Goal: Contribute content: Contribute content

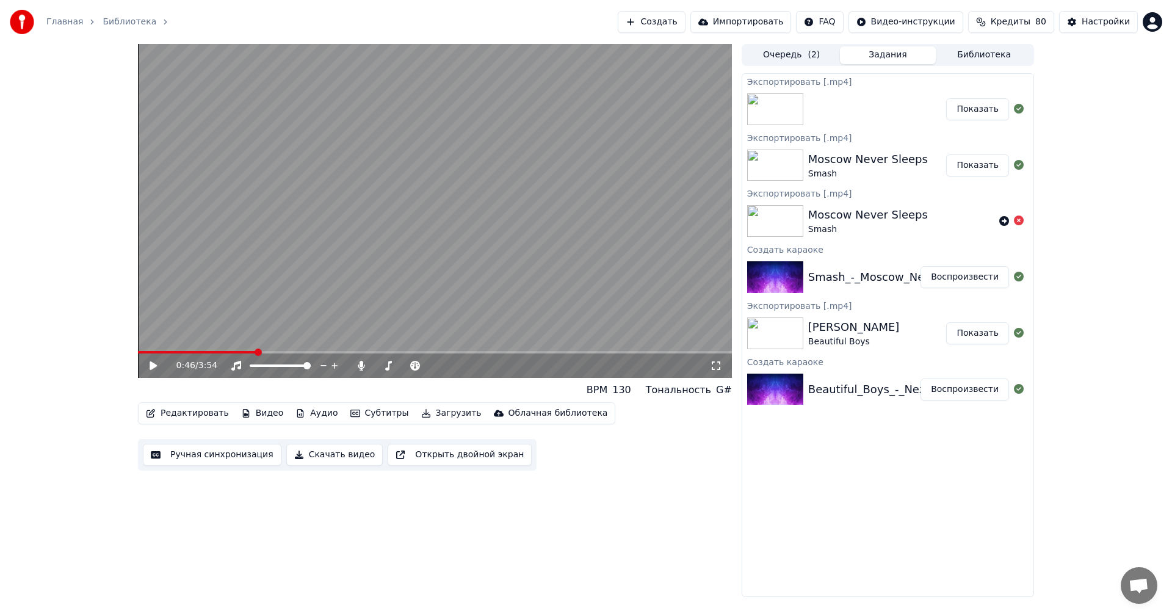
click at [855, 390] on div "Beautiful_Boys_-_Nezhnaya_Lyubov_77602132" at bounding box center [936, 389] width 256 height 17
click at [979, 47] on button "Библиотека" at bounding box center [984, 55] width 96 height 18
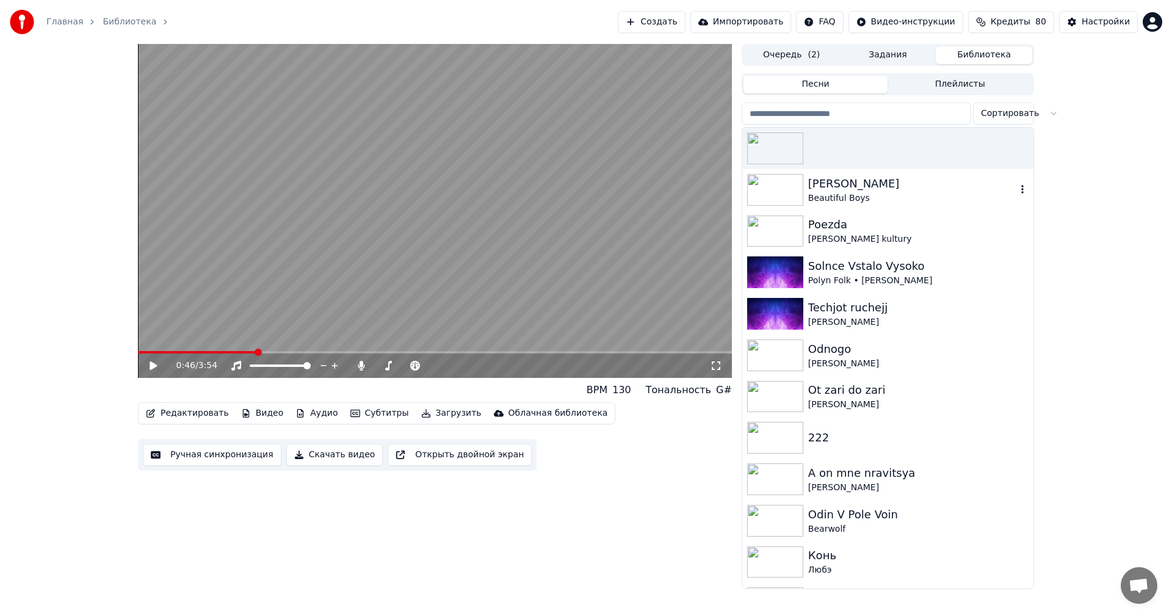
click at [863, 198] on div "Beautiful Boys" at bounding box center [912, 198] width 208 height 12
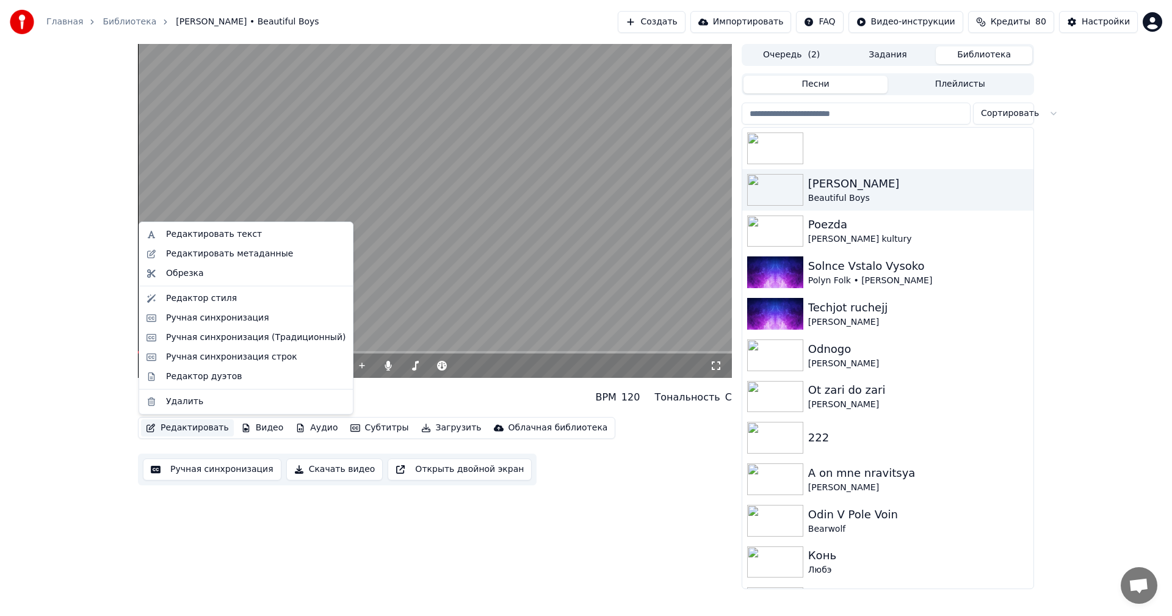
click at [178, 431] on button "Редактировать" at bounding box center [187, 427] width 93 height 17
click at [438, 267] on video at bounding box center [435, 211] width 594 height 334
click at [192, 422] on button "Редактировать" at bounding box center [187, 427] width 93 height 17
click at [244, 238] on div "Редактировать текст" at bounding box center [214, 234] width 96 height 12
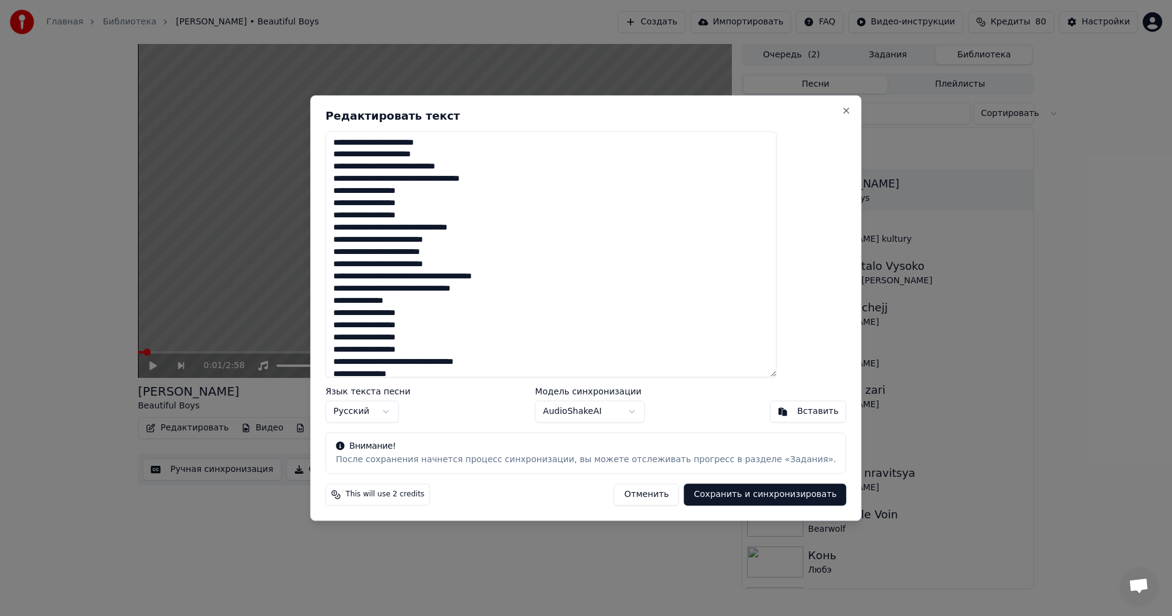
drag, startPoint x: 516, startPoint y: 151, endPoint x: 349, endPoint y: 130, distance: 168.6
click at [349, 130] on div "**********" at bounding box center [585, 308] width 551 height 426
click at [459, 166] on textarea "**********" at bounding box center [550, 254] width 451 height 247
drag, startPoint x: 429, startPoint y: 154, endPoint x: 368, endPoint y: 141, distance: 62.4
click at [368, 141] on textarea "**********" at bounding box center [550, 254] width 451 height 247
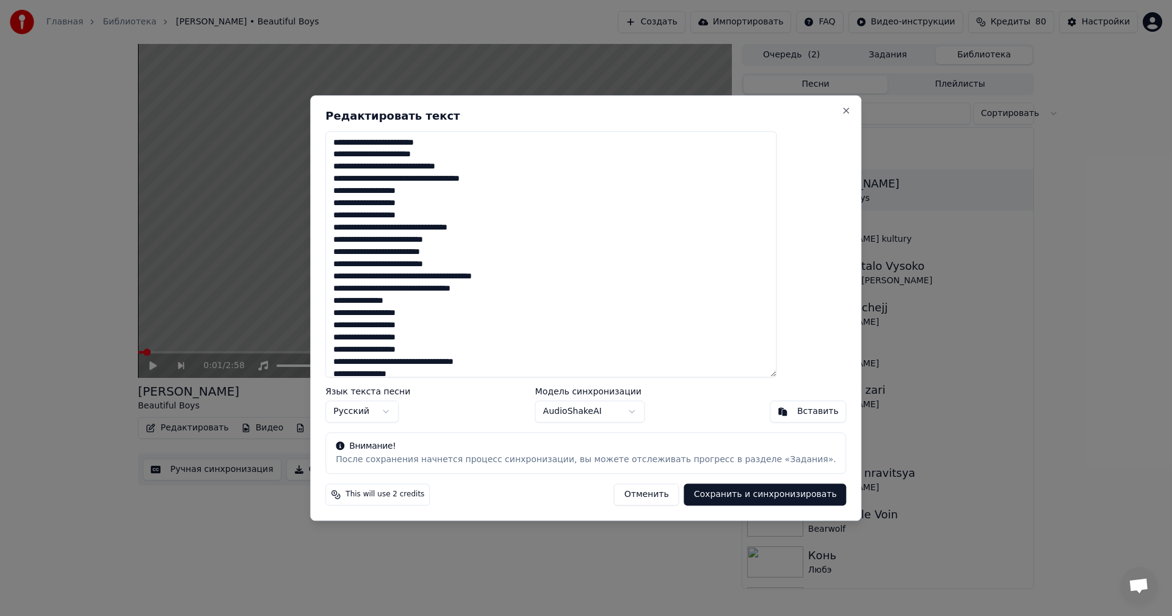
scroll to position [9, 0]
drag, startPoint x: 570, startPoint y: 358, endPoint x: 471, endPoint y: 353, distance: 99.0
click at [471, 353] on textarea "**********" at bounding box center [550, 254] width 451 height 247
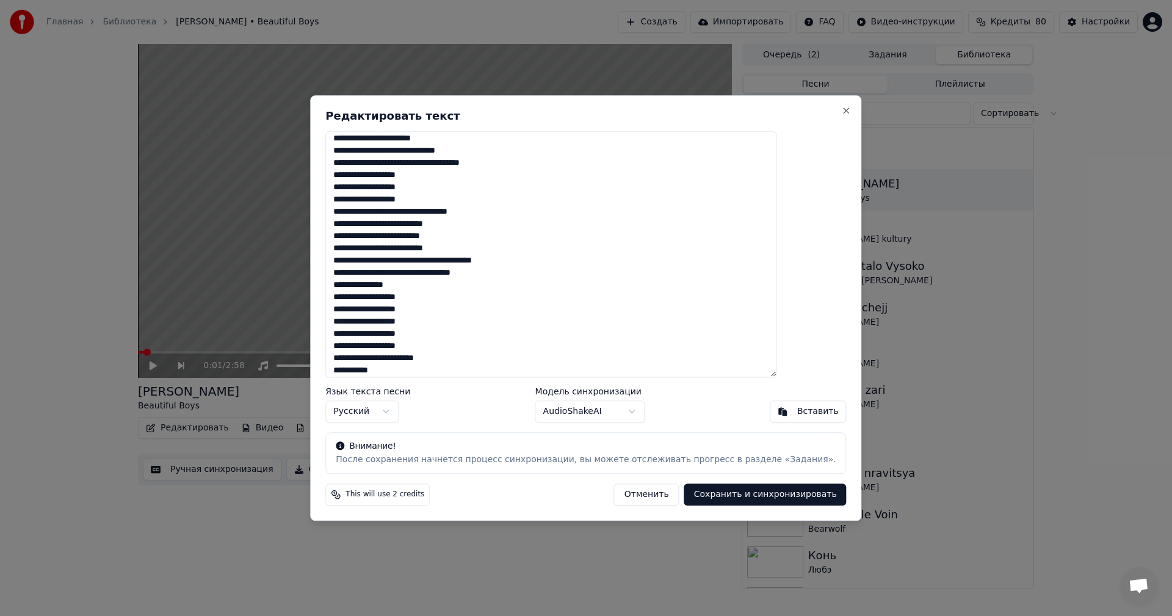
scroll to position [0, 0]
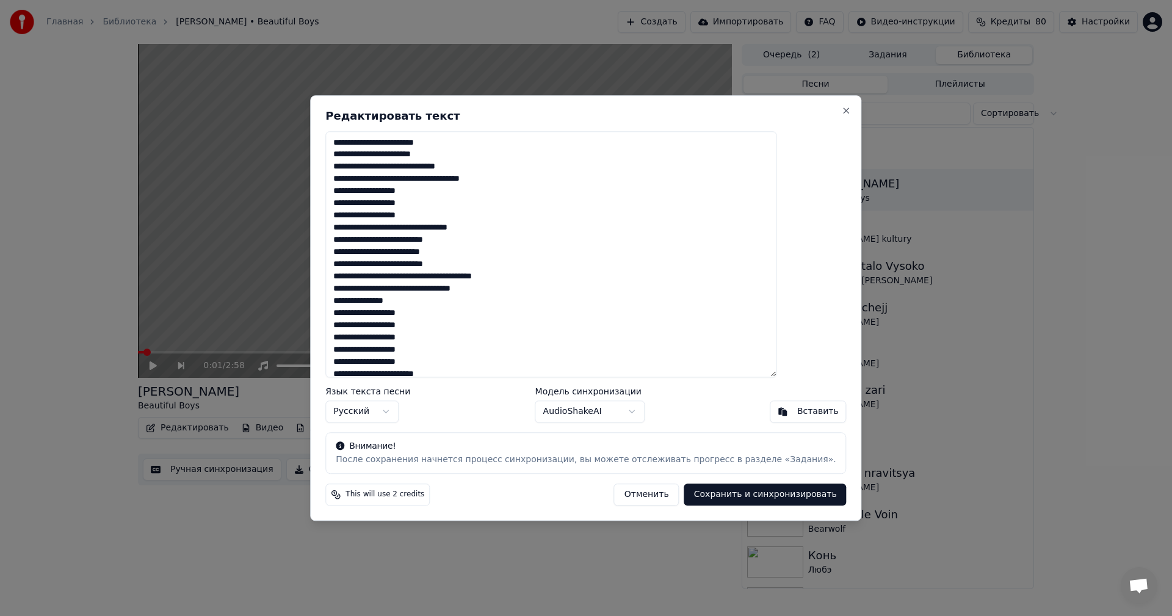
drag, startPoint x: 501, startPoint y: 277, endPoint x: 609, endPoint y: 272, distance: 108.1
click at [609, 272] on textarea "**********" at bounding box center [550, 254] width 451 height 247
type textarea "**********"
click at [733, 494] on button "Сохранить и синхронизировать" at bounding box center [765, 495] width 162 height 22
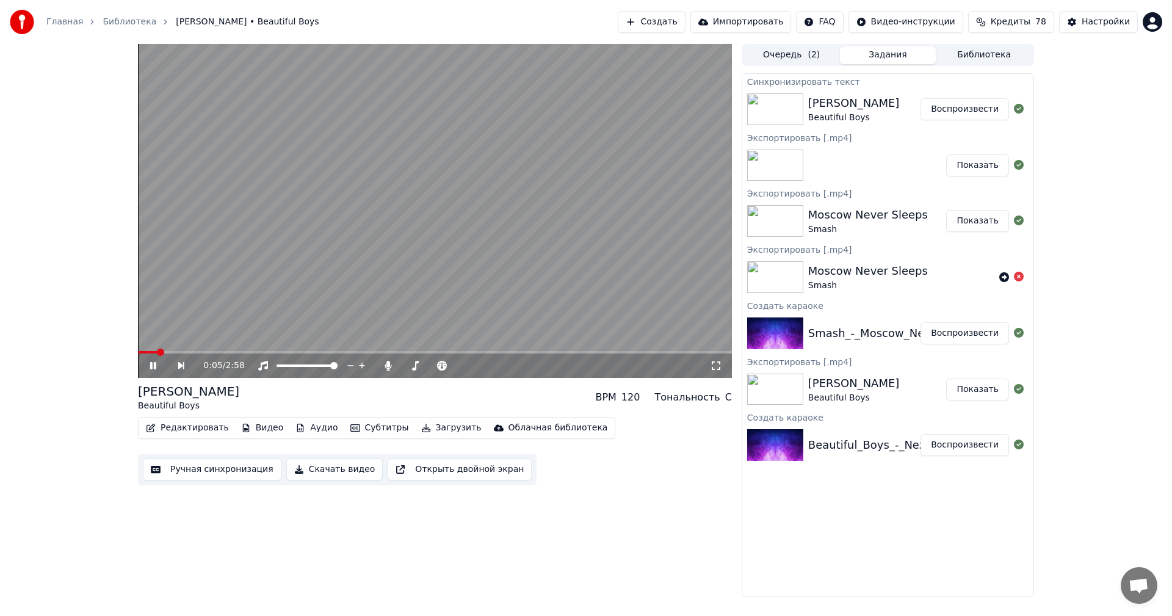
click at [146, 372] on div "0:05 / 2:58" at bounding box center [435, 365] width 594 height 24
click at [150, 366] on icon at bounding box center [162, 366] width 28 height 10
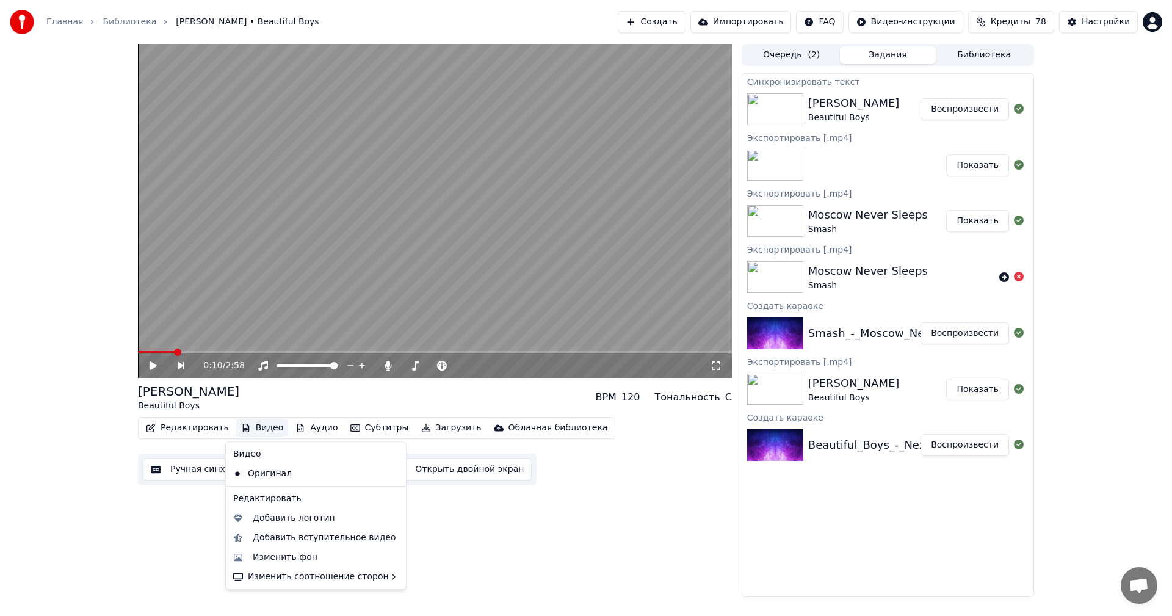
click at [253, 427] on button "Видео" at bounding box center [262, 427] width 53 height 17
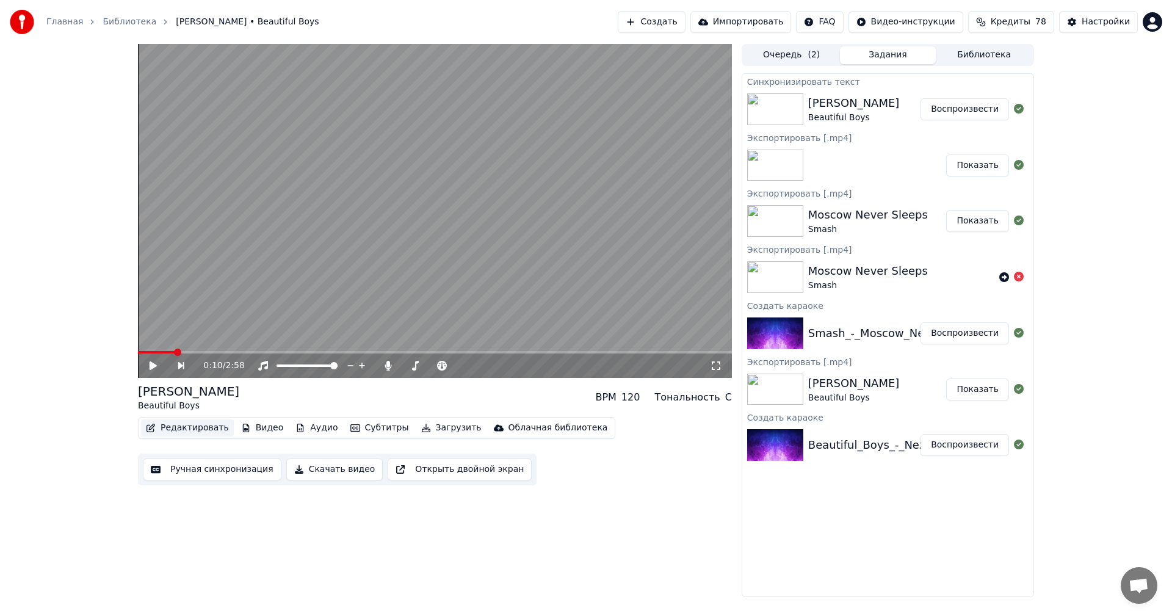
click at [180, 431] on button "Редактировать" at bounding box center [187, 427] width 93 height 17
click at [368, 425] on button "Субтитры" at bounding box center [380, 427] width 68 height 17
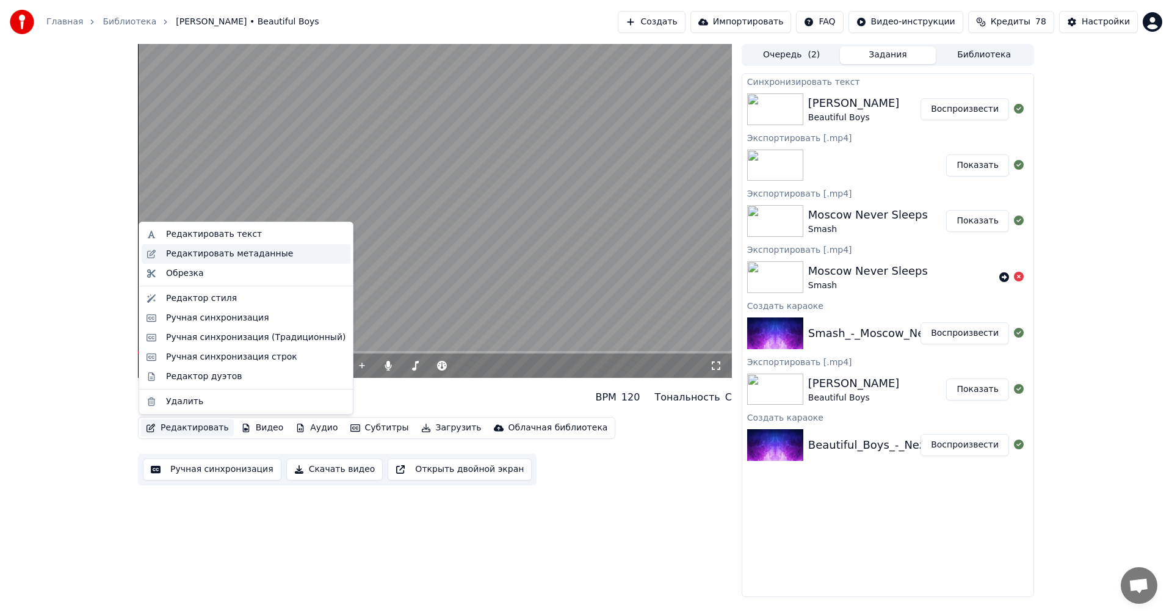
click at [240, 252] on div "Редактировать метаданные" at bounding box center [229, 254] width 127 height 12
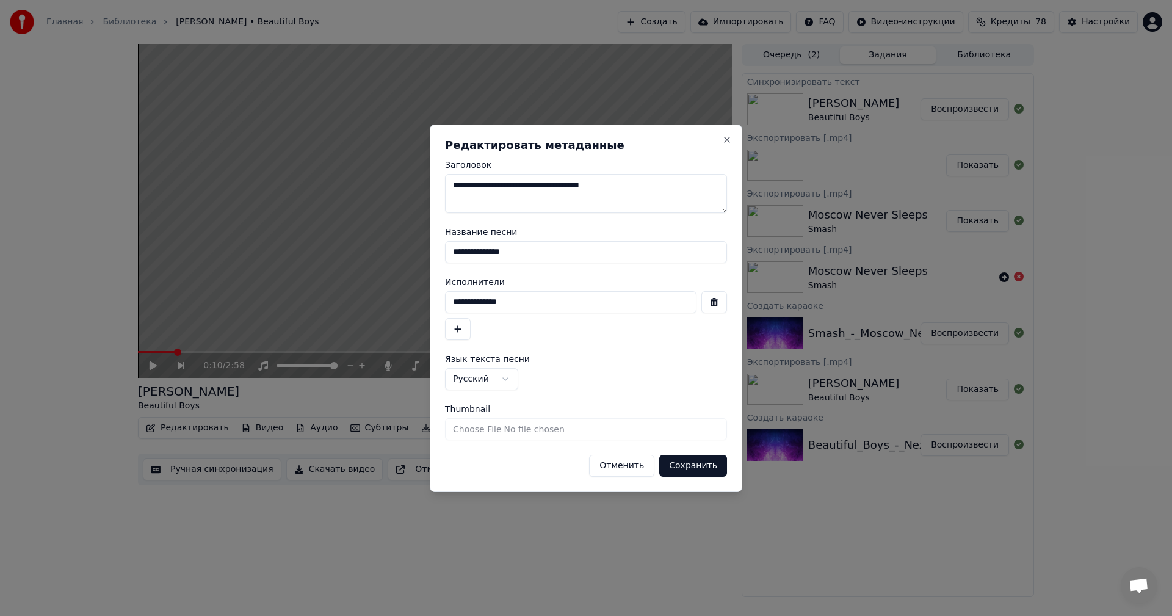
drag, startPoint x: 494, startPoint y: 174, endPoint x: 388, endPoint y: 176, distance: 106.2
click at [388, 176] on body "Главная Библиотека [PERSON_NAME] • Beautiful Boys Создать Импортировать FAQ Вид…" at bounding box center [586, 308] width 1172 height 616
drag, startPoint x: 521, startPoint y: 256, endPoint x: 405, endPoint y: 250, distance: 116.8
click at [405, 250] on body "Главная Библиотека [PERSON_NAME] • Beautiful Boys Создать Импортировать FAQ Вид…" at bounding box center [586, 308] width 1172 height 616
drag, startPoint x: 515, startPoint y: 299, endPoint x: 387, endPoint y: 310, distance: 128.1
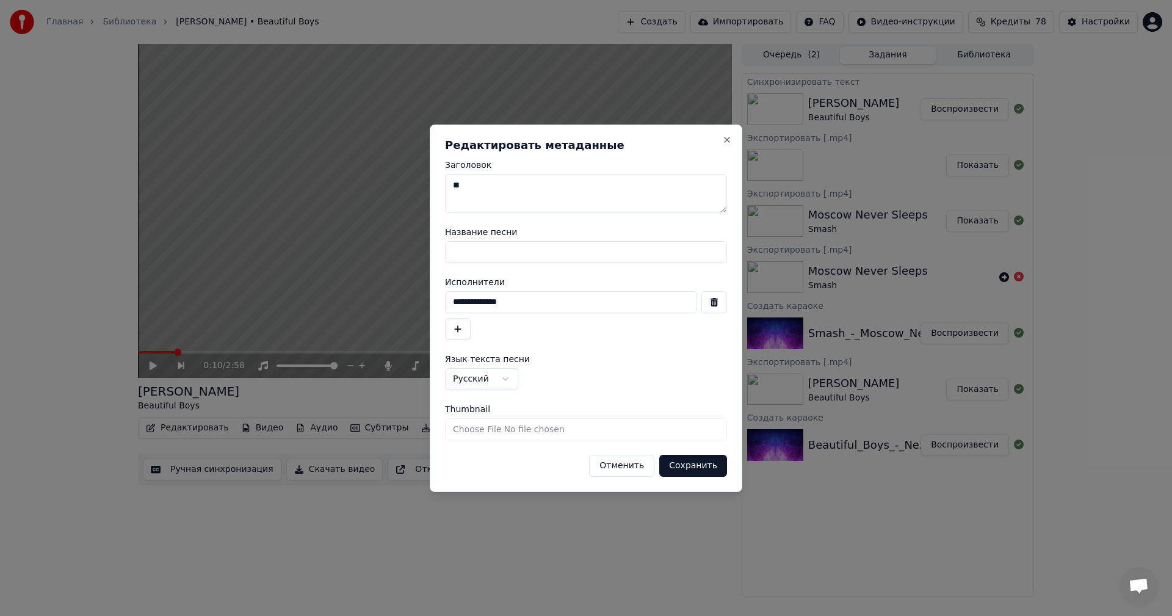
click at [387, 310] on body "Главная Библиотека [PERSON_NAME] • Beautiful Boys Создать Импортировать FAQ Вид…" at bounding box center [586, 308] width 1172 height 616
click at [699, 465] on button "Сохранить" at bounding box center [693, 466] width 68 height 22
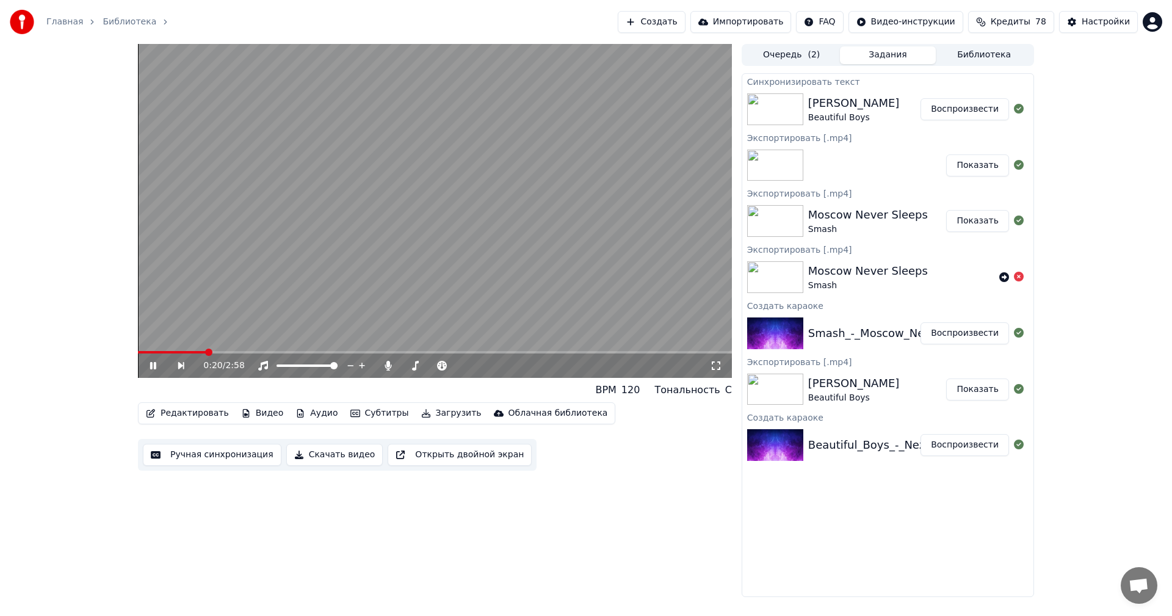
click at [225, 350] on video at bounding box center [435, 211] width 594 height 334
click at [220, 353] on span at bounding box center [435, 352] width 594 height 2
click at [277, 312] on video at bounding box center [435, 211] width 594 height 334
click at [359, 244] on video at bounding box center [435, 211] width 594 height 334
click at [365, 349] on video at bounding box center [435, 211] width 594 height 334
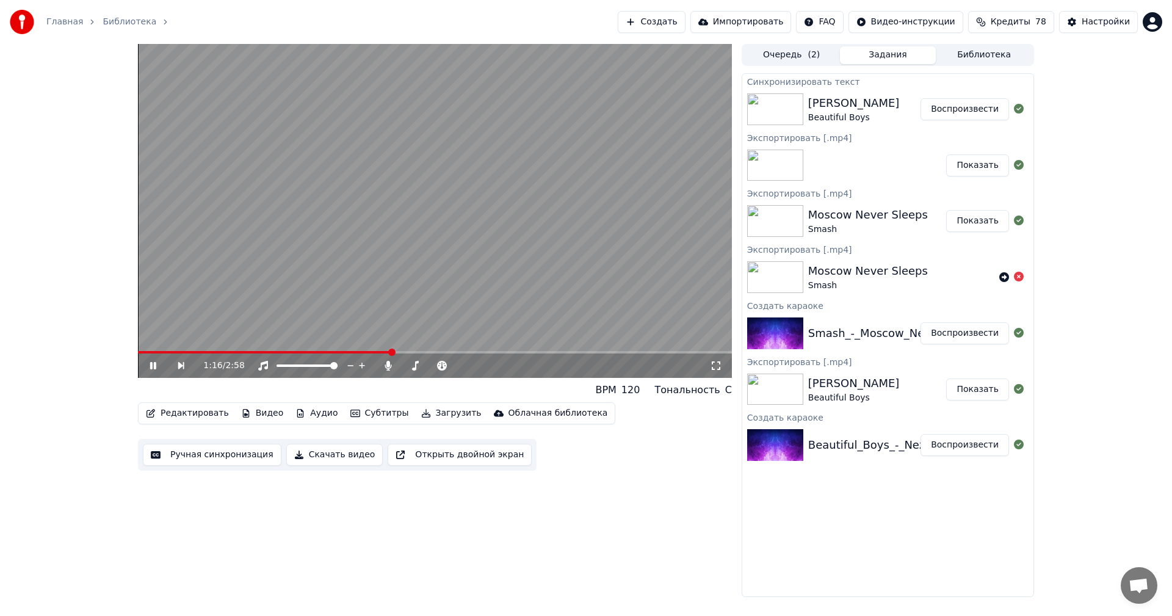
click at [360, 353] on span at bounding box center [264, 352] width 253 height 2
click at [508, 251] on video at bounding box center [435, 211] width 594 height 334
click at [336, 270] on video at bounding box center [435, 211] width 594 height 334
click at [507, 355] on div "1:57 / 2:58" at bounding box center [435, 365] width 594 height 24
click at [507, 351] on span at bounding box center [333, 352] width 391 height 2
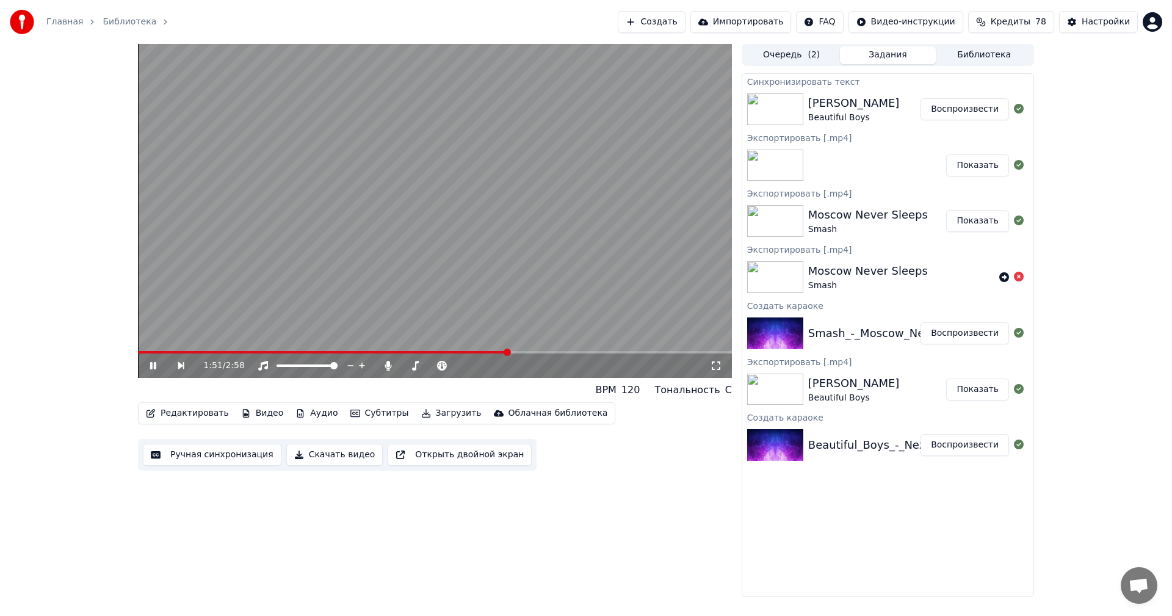
click at [491, 352] on span at bounding box center [323, 352] width 370 height 2
click at [504, 250] on video at bounding box center [435, 211] width 594 height 334
click at [442, 225] on video at bounding box center [435, 211] width 594 height 334
click at [498, 284] on video at bounding box center [435, 211] width 594 height 334
click at [328, 161] on video at bounding box center [435, 211] width 594 height 334
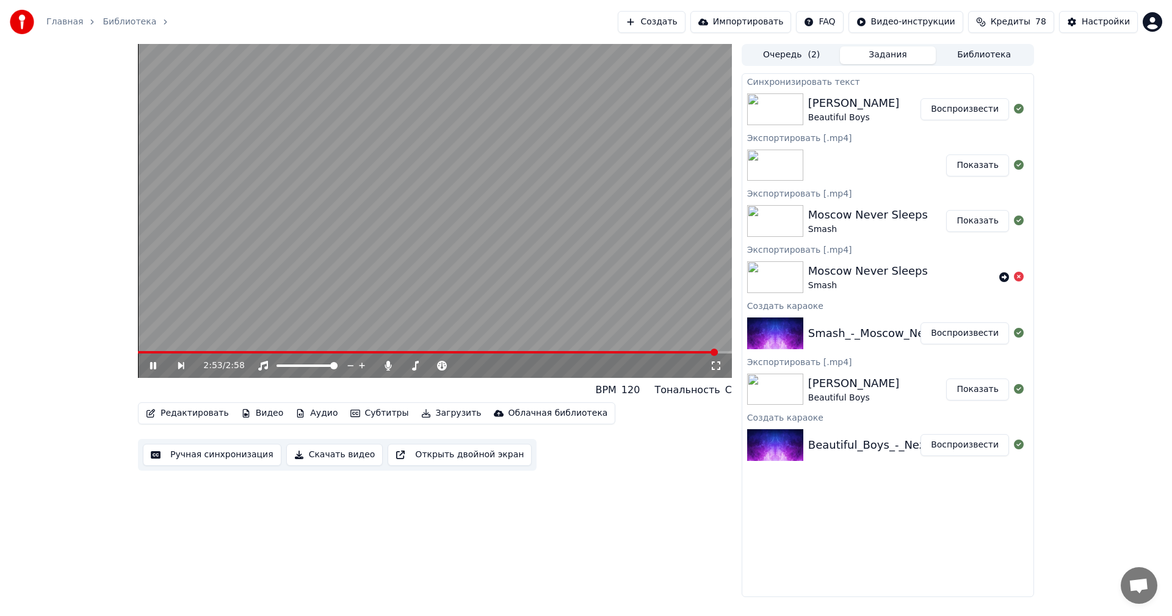
click at [470, 226] on video at bounding box center [435, 211] width 594 height 334
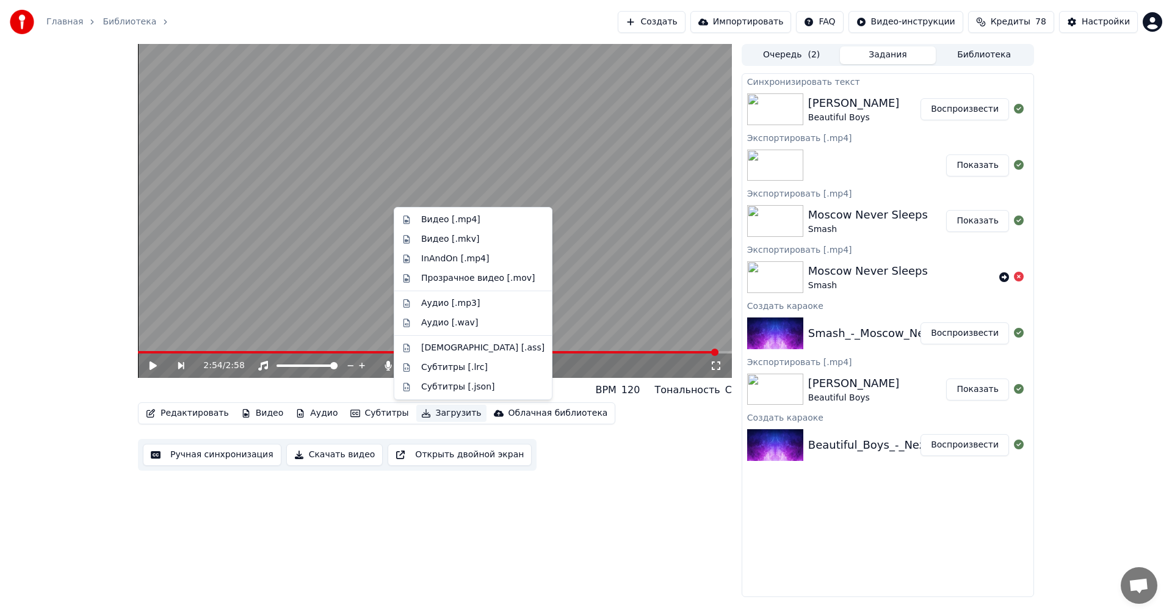
click at [432, 415] on button "Загрузить" at bounding box center [451, 413] width 70 height 17
click at [468, 222] on div "Видео [.mp4]" at bounding box center [450, 220] width 59 height 12
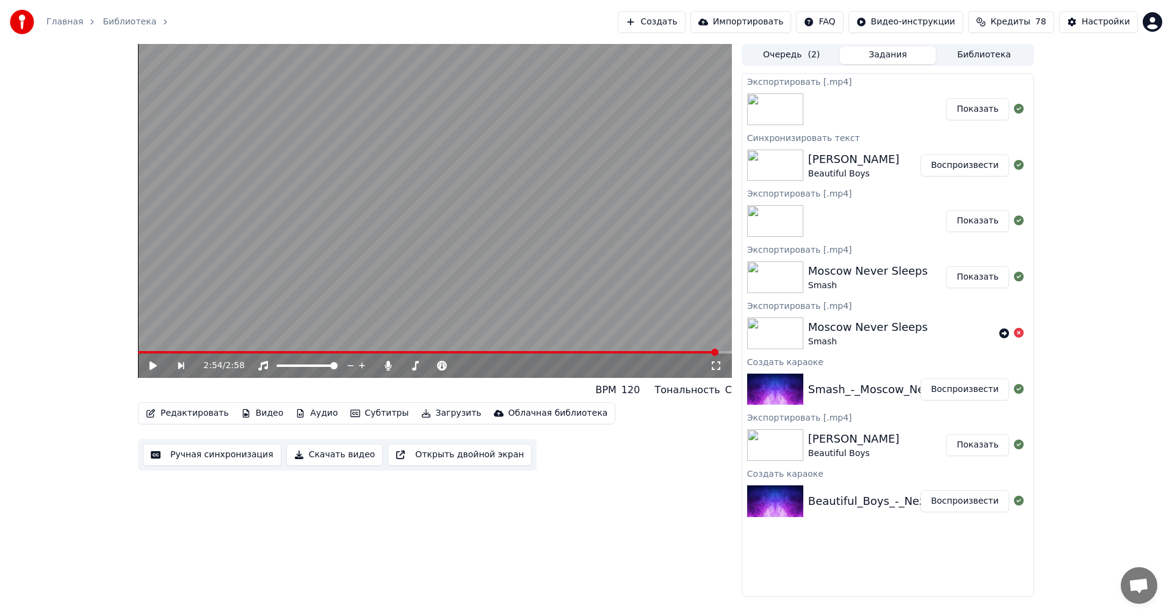
click at [987, 110] on button "Показать" at bounding box center [977, 109] width 63 height 22
